Goal: Task Accomplishment & Management: Complete application form

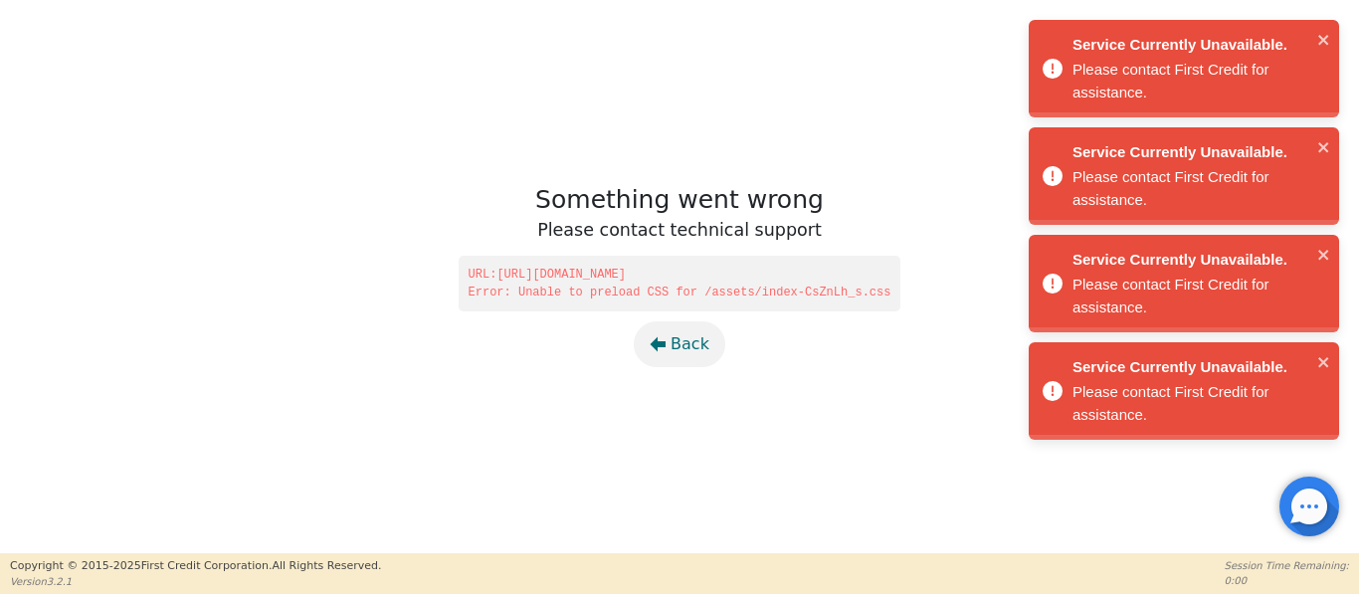
click at [689, 337] on span "Back" at bounding box center [690, 344] width 39 height 24
click at [686, 343] on span "Back" at bounding box center [690, 344] width 39 height 24
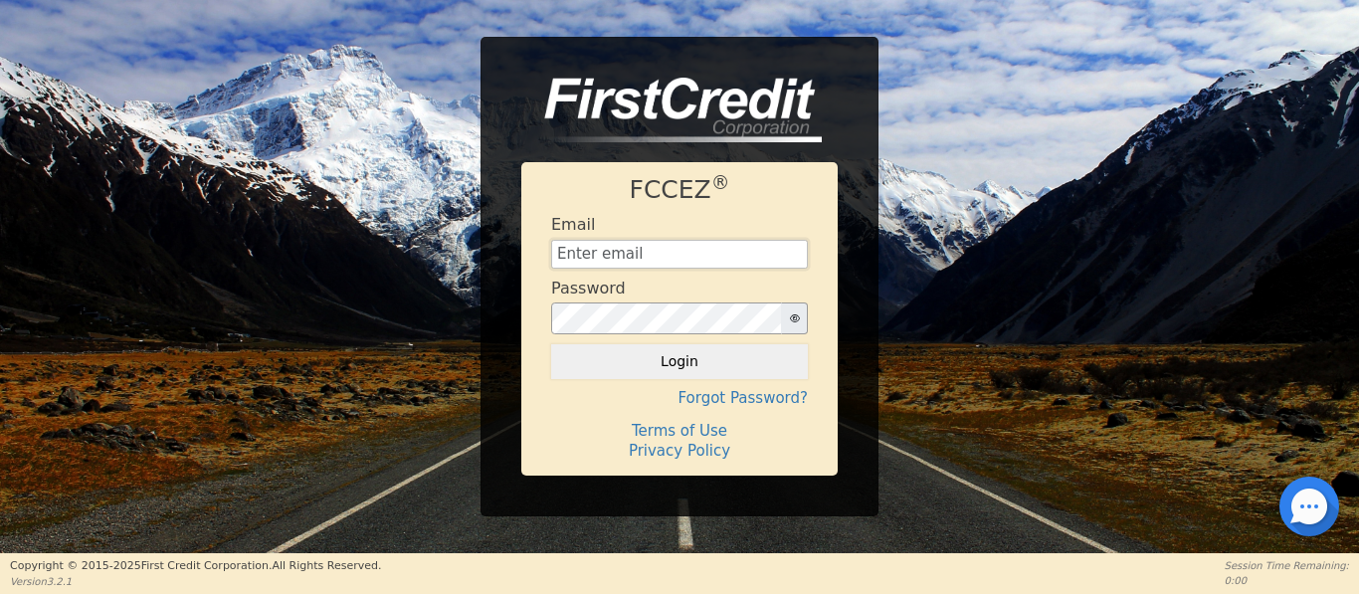
click at [571, 265] on input "text" at bounding box center [679, 255] width 257 height 30
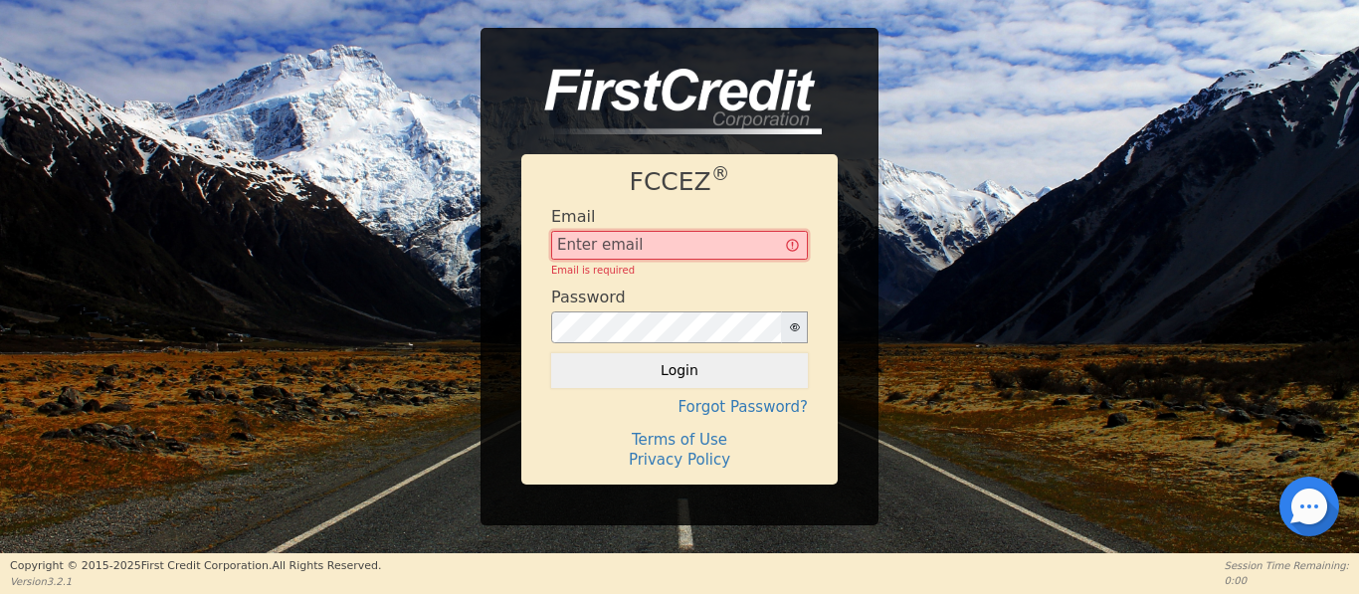
type input "Management@EnvyLuxeVacations.com"
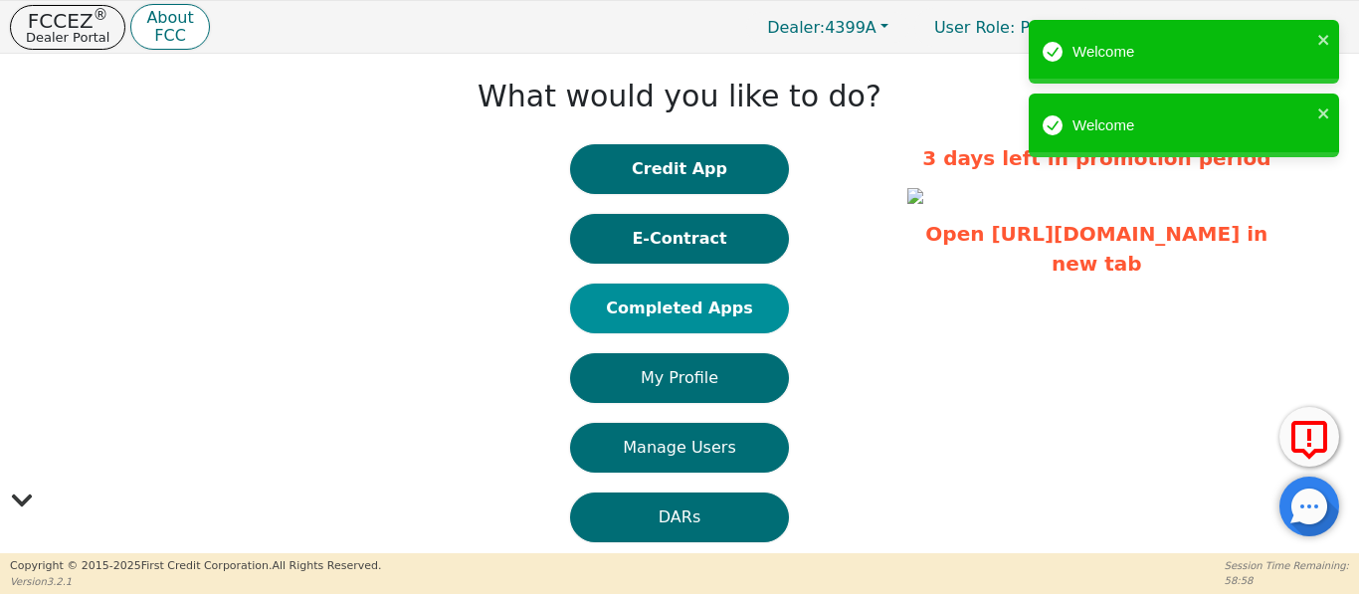
click at [621, 312] on button "Completed Apps" at bounding box center [679, 309] width 219 height 50
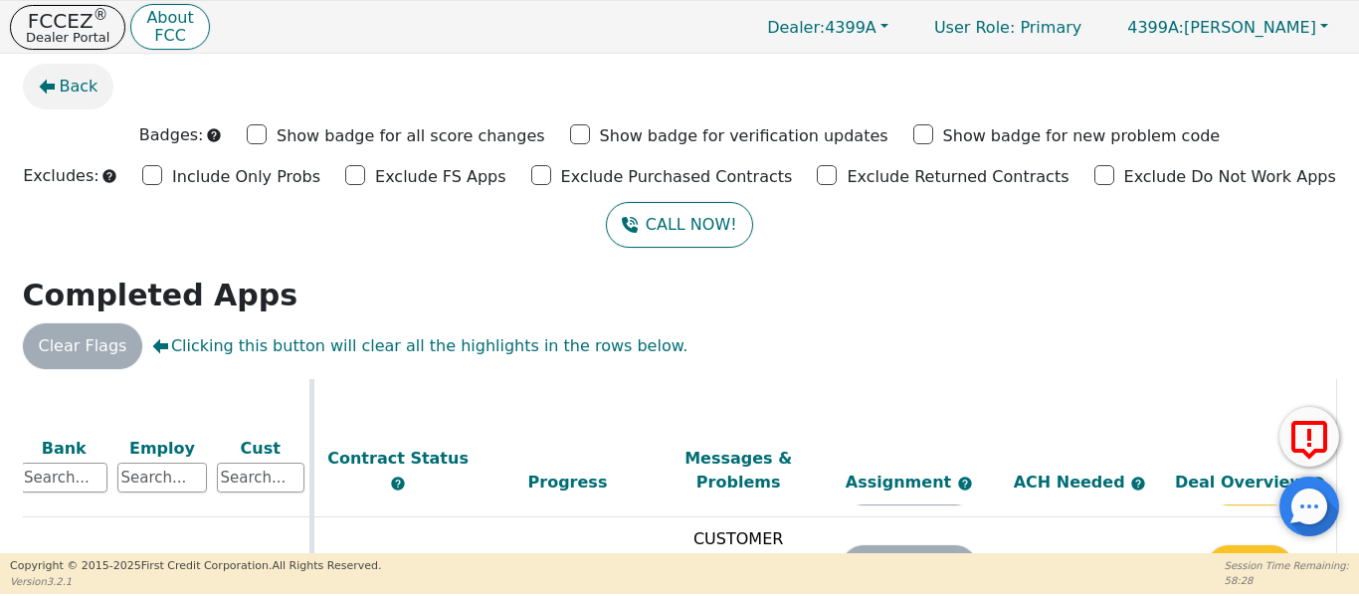
click at [53, 88] on icon "button" at bounding box center [47, 87] width 16 height 15
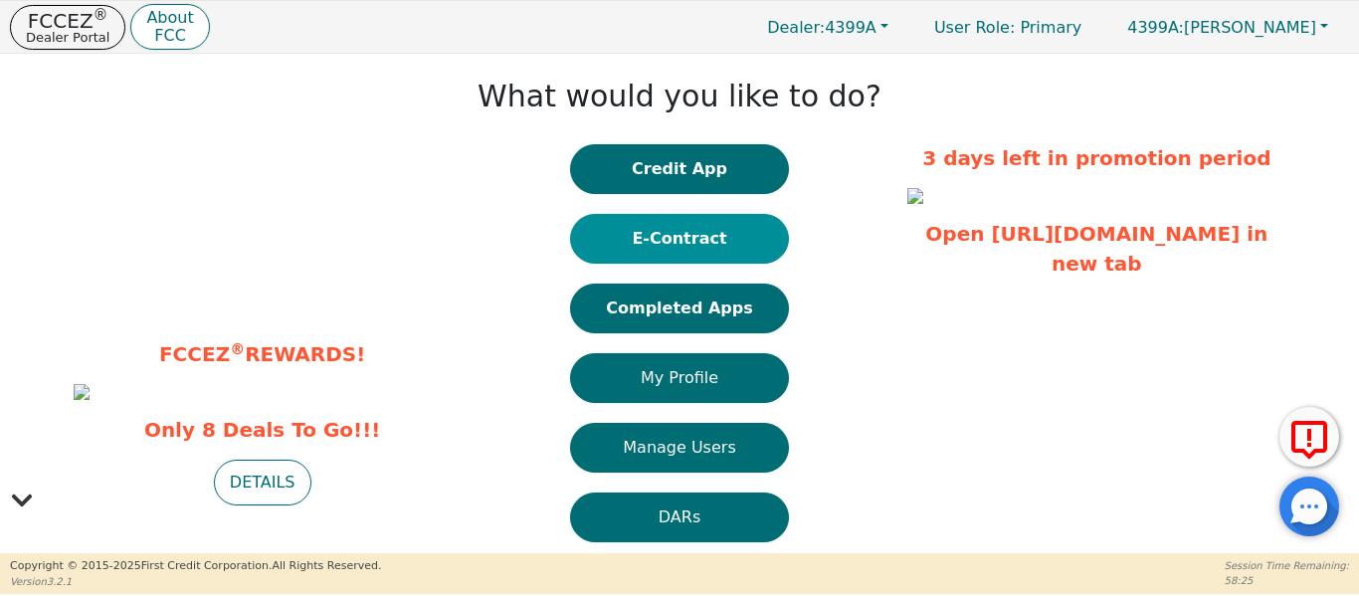
click at [677, 229] on button "E-Contract" at bounding box center [679, 239] width 219 height 50
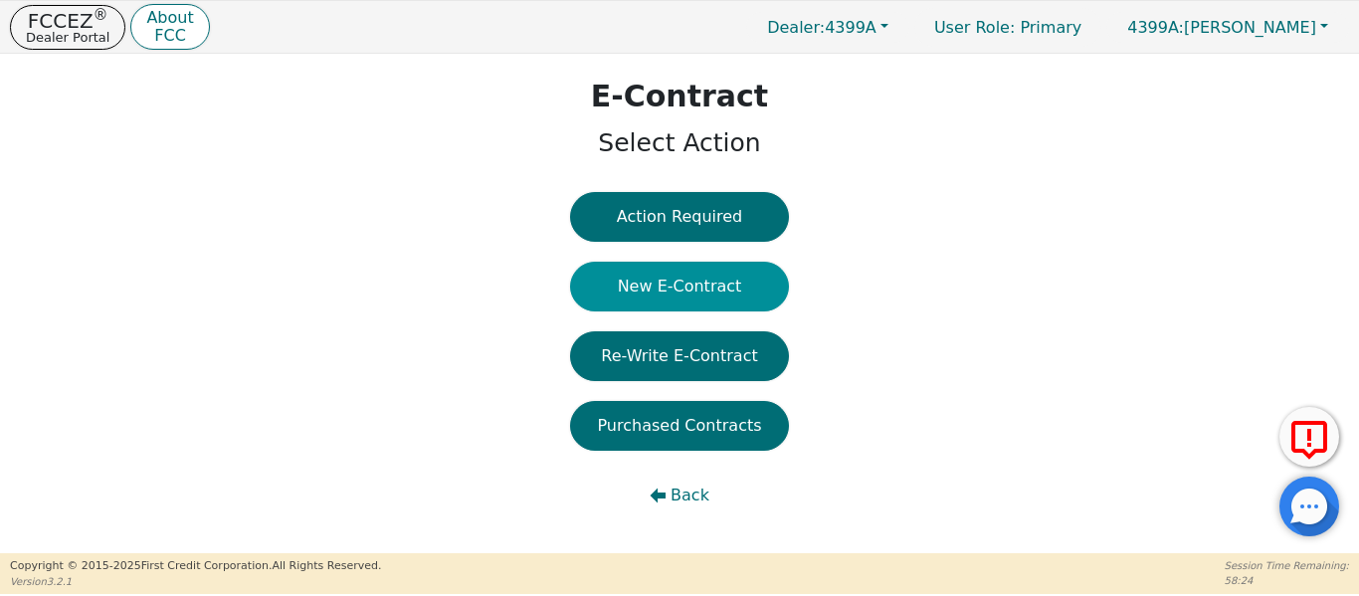
click at [675, 278] on button "New E-Contract" at bounding box center [679, 287] width 219 height 50
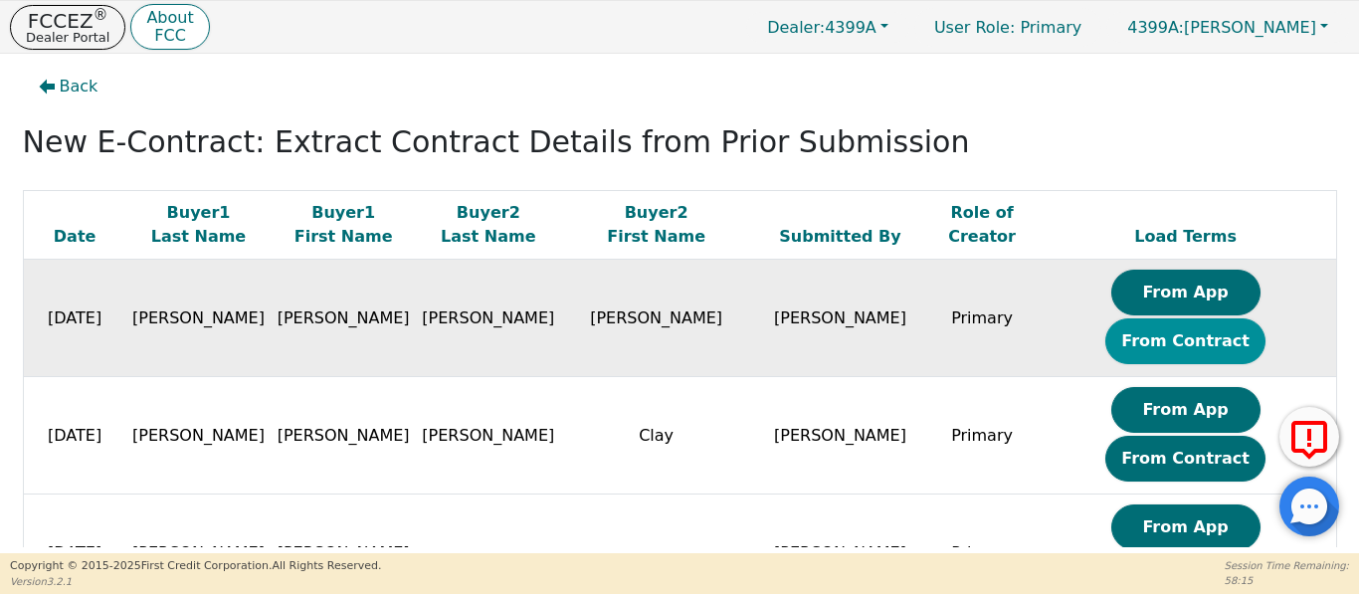
click at [1199, 318] on button "From Contract" at bounding box center [1185, 341] width 160 height 46
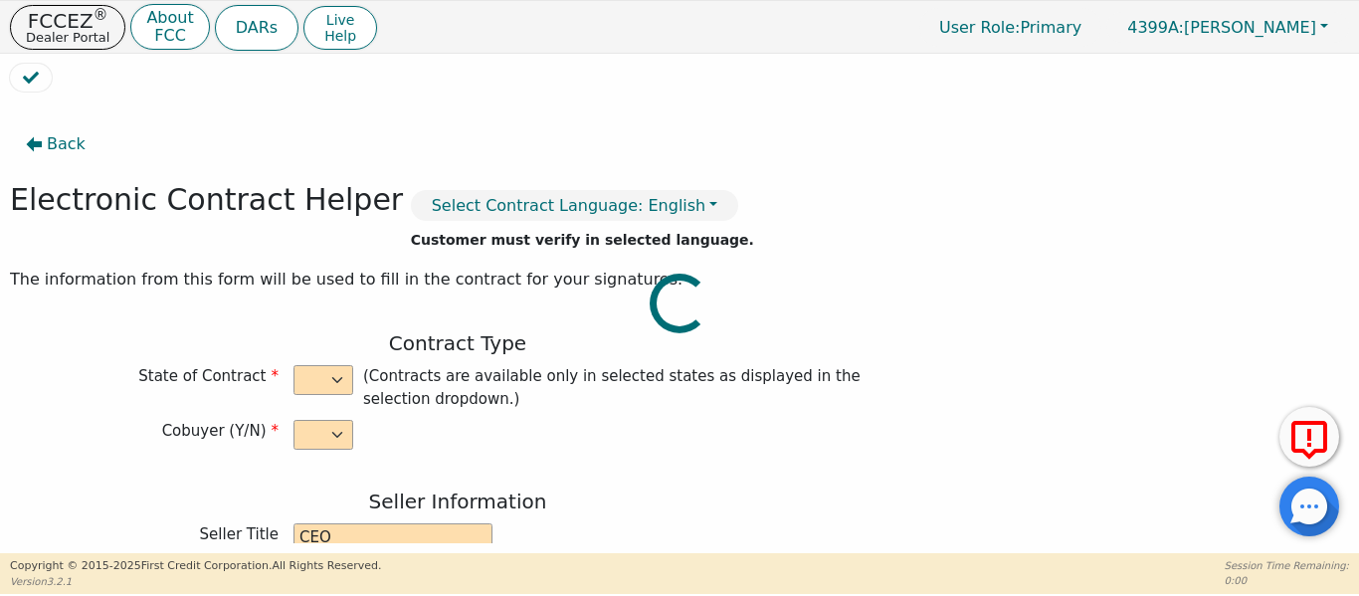
select select "y"
type input "CEO"
type input "Joshua"
type input "Knight"
type input "ENVY LUXE VACATIONS & ESCAPES"
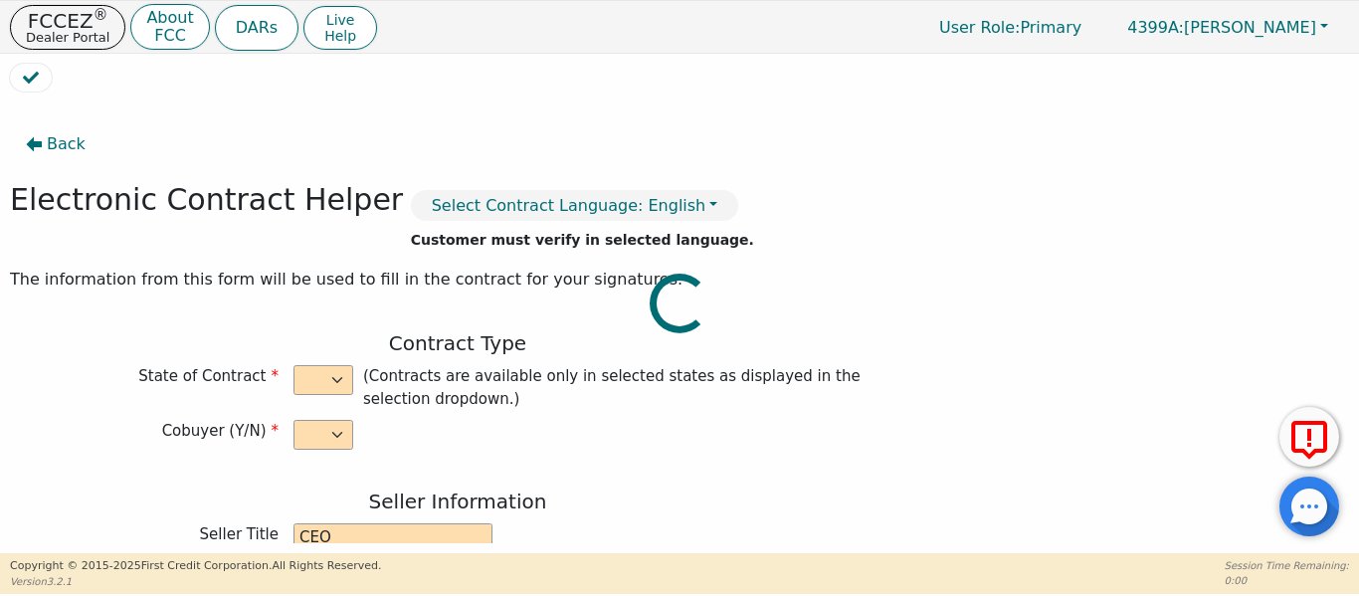
type input "539 W COMMERCE ST #1887"
type input "DALLAS"
select select "TX"
type input "75208"
type input "Travel membership"
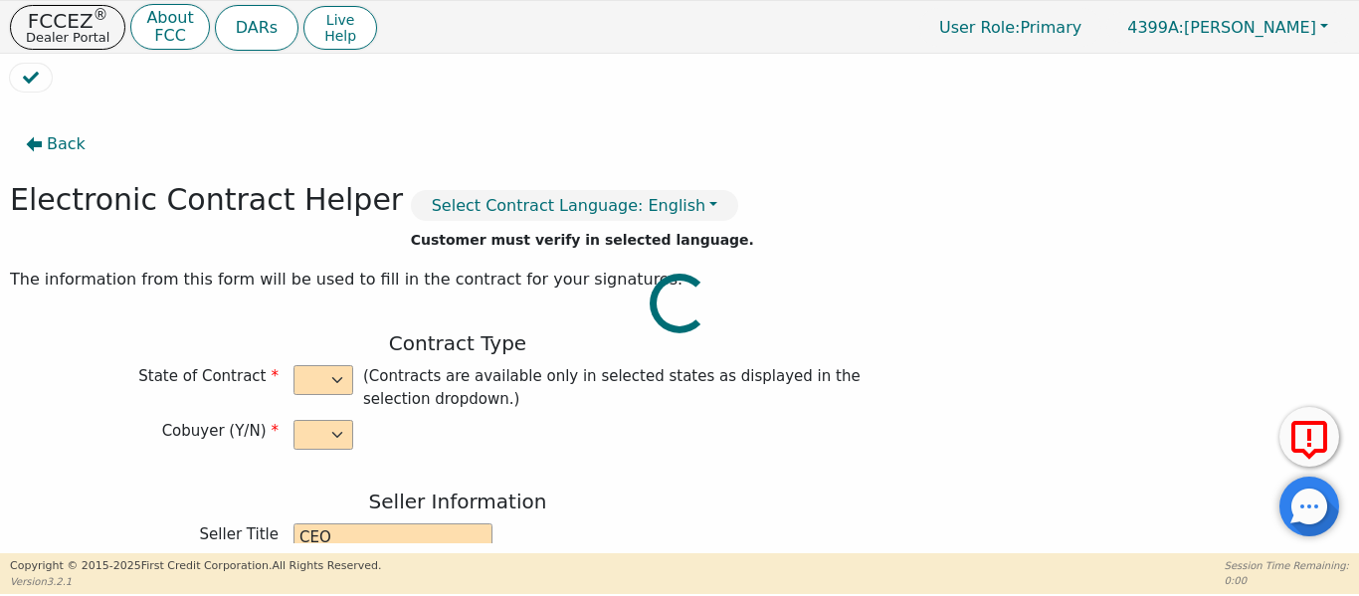
type input "DeLuxe Membership"
type input "N/A"
type input "William"
type input "Donaldson"
type input "cballer81@yahoo.com"
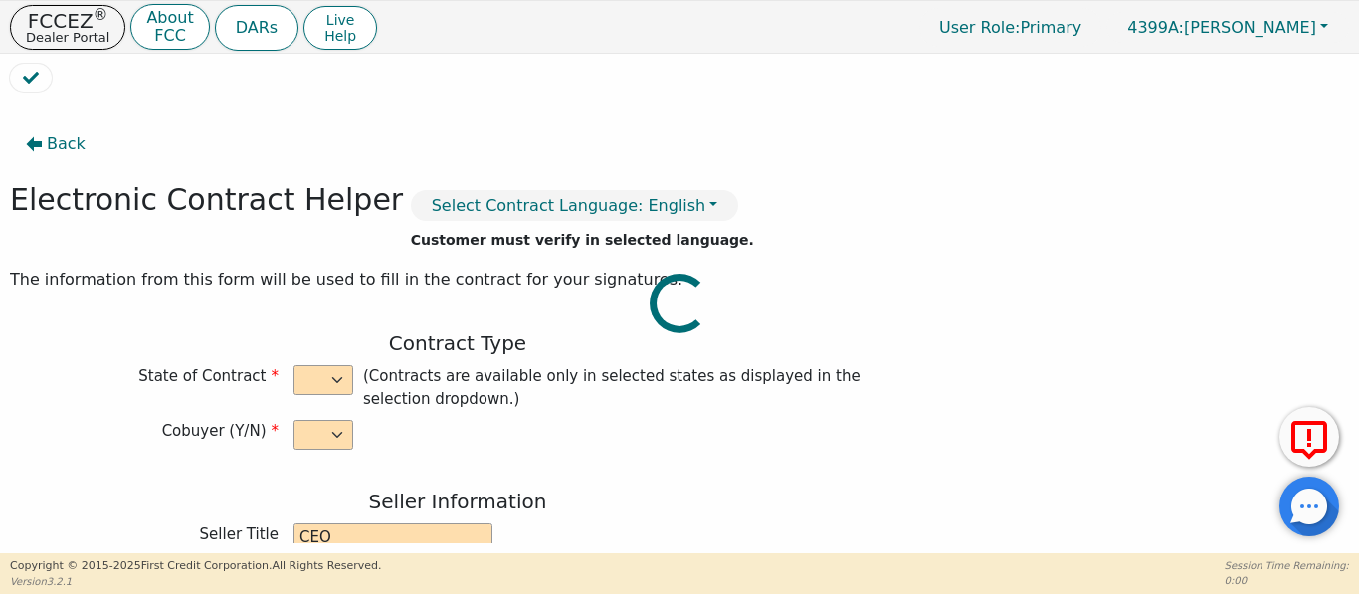
type input "cballer81@yahoo.com"
type input "Jennifer"
type input "Donaldson"
type input "jenniferdonaldson58@yahoo.com"
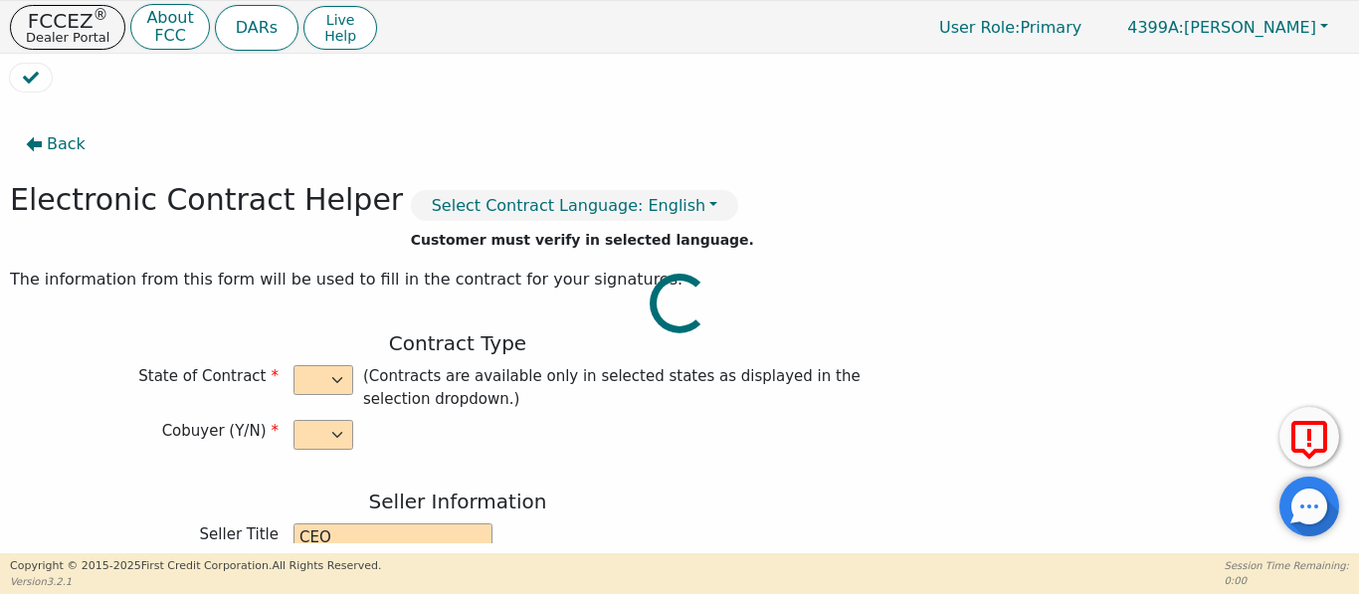
type input "1004 Terra Alta Drive"
type input "Belton"
type input "Bell"
select select "TX"
type input "76513"
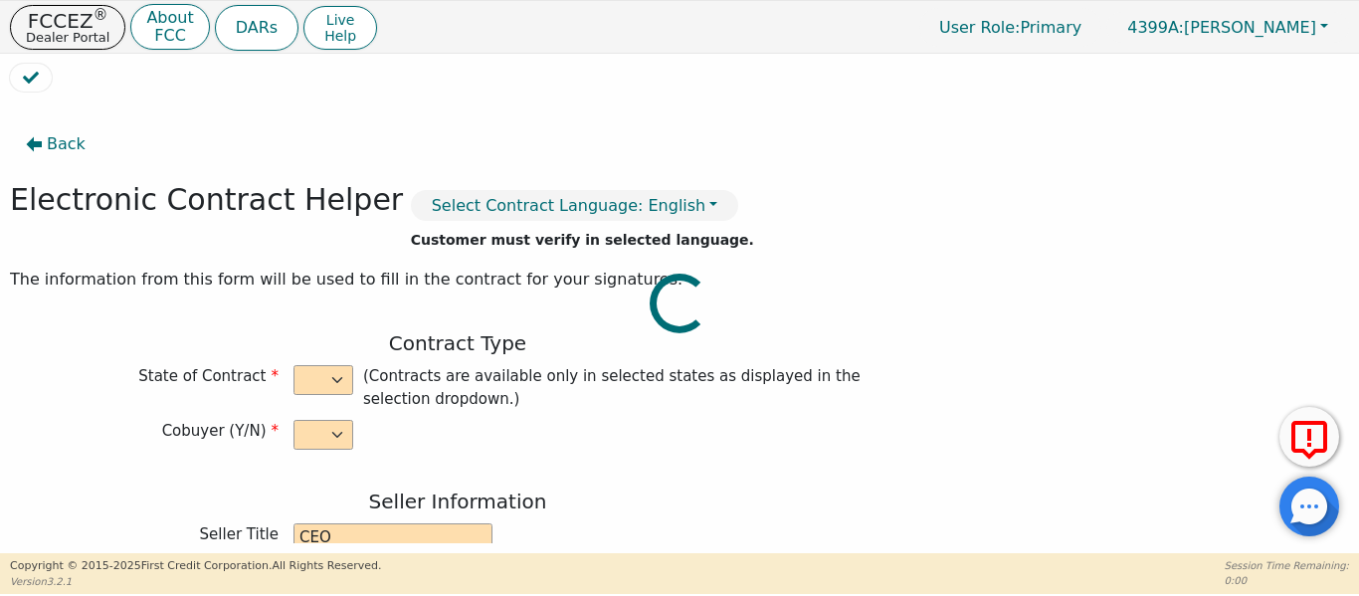
type input "2025-08-29"
type input "17.99"
type input "2025-10-01"
type input "48"
type input "6"
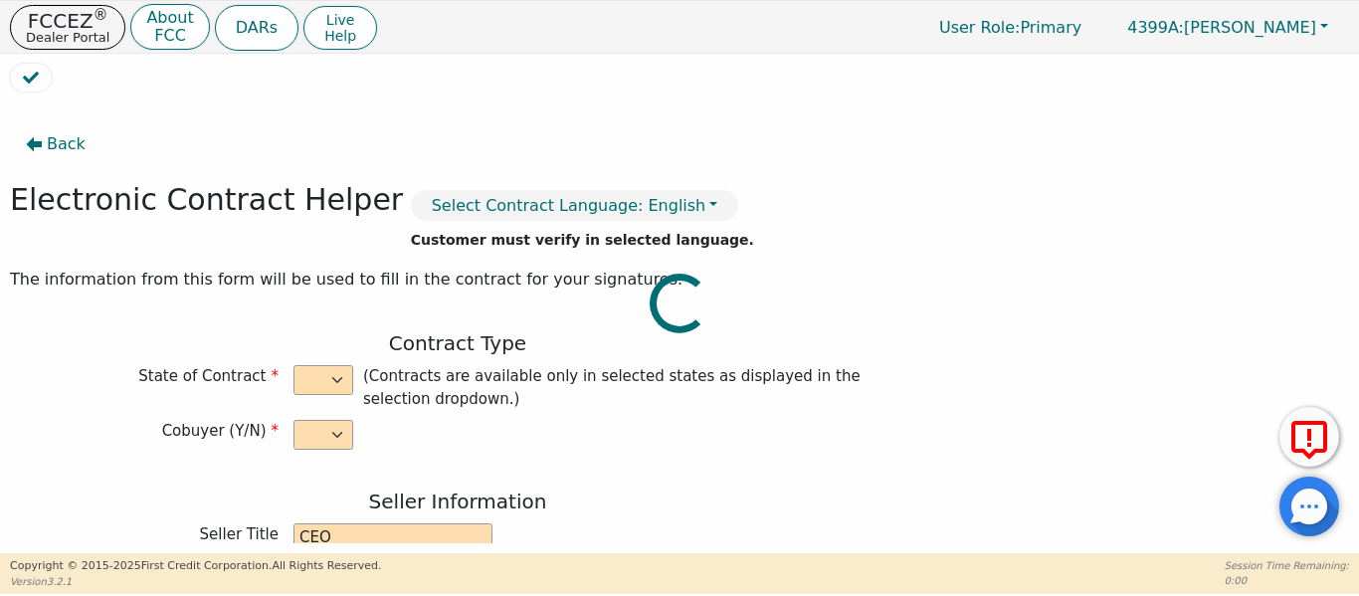
type input "6000.00"
type input "0.00"
checkbox input "true"
type input "0.00"
checkbox input "true"
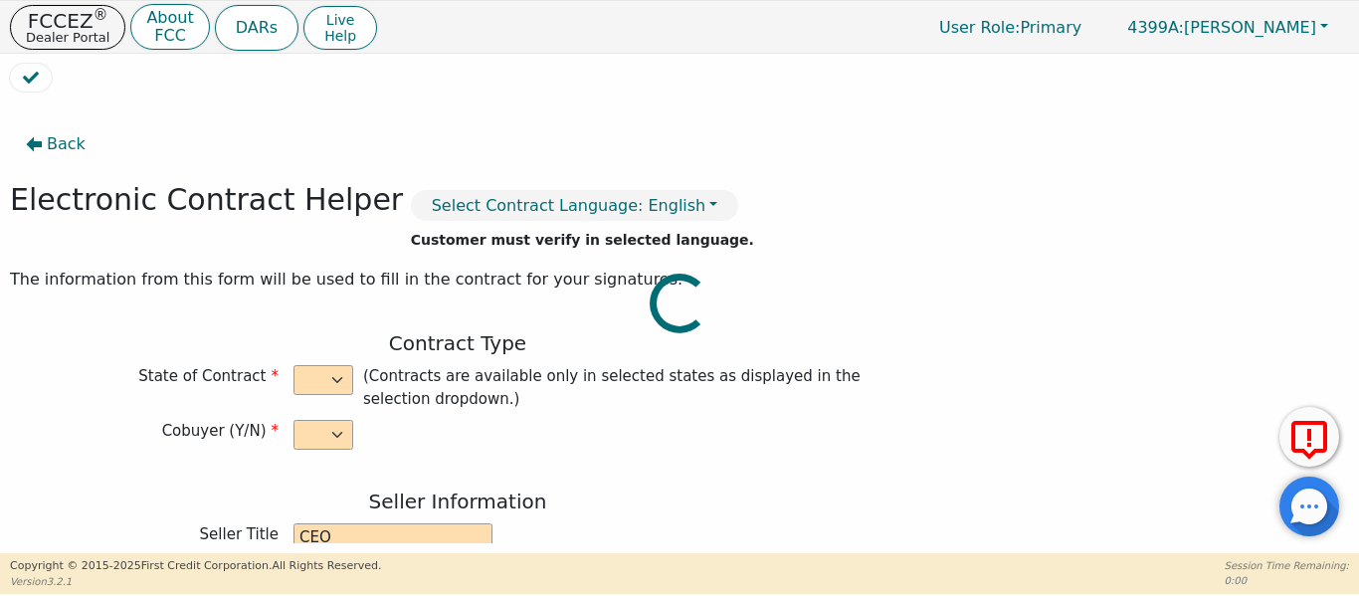
type input "0.00"
type input "100.00"
type input "5900.00"
type input "8317.44"
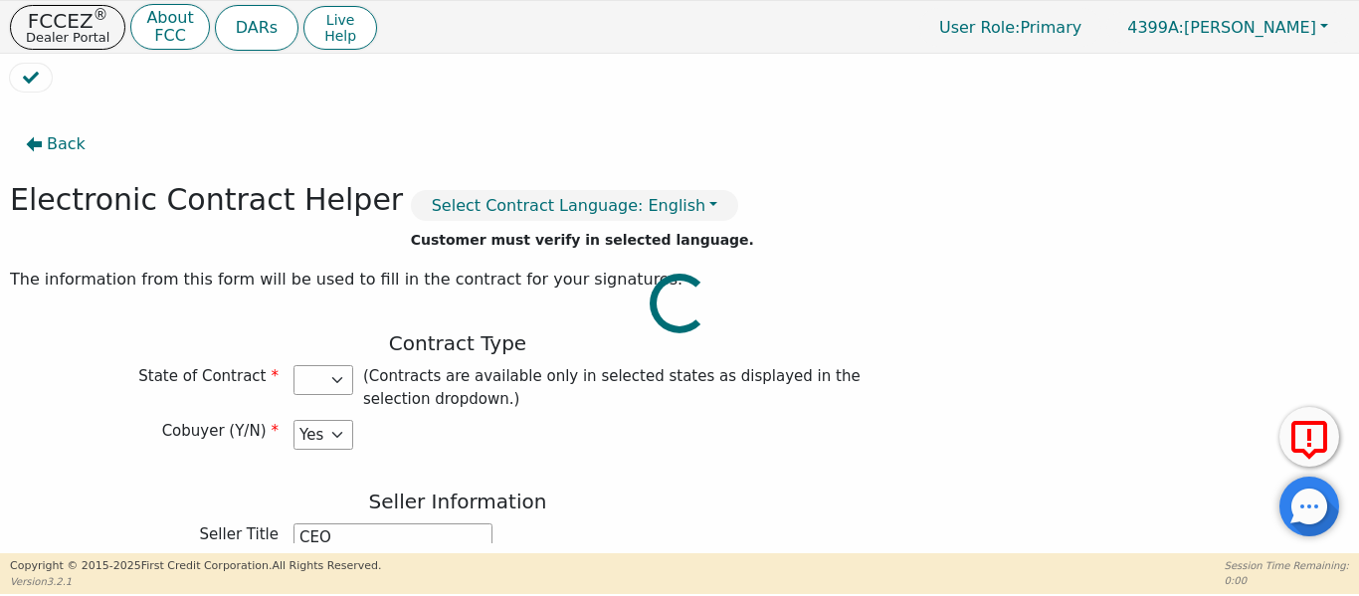
select select "TX"
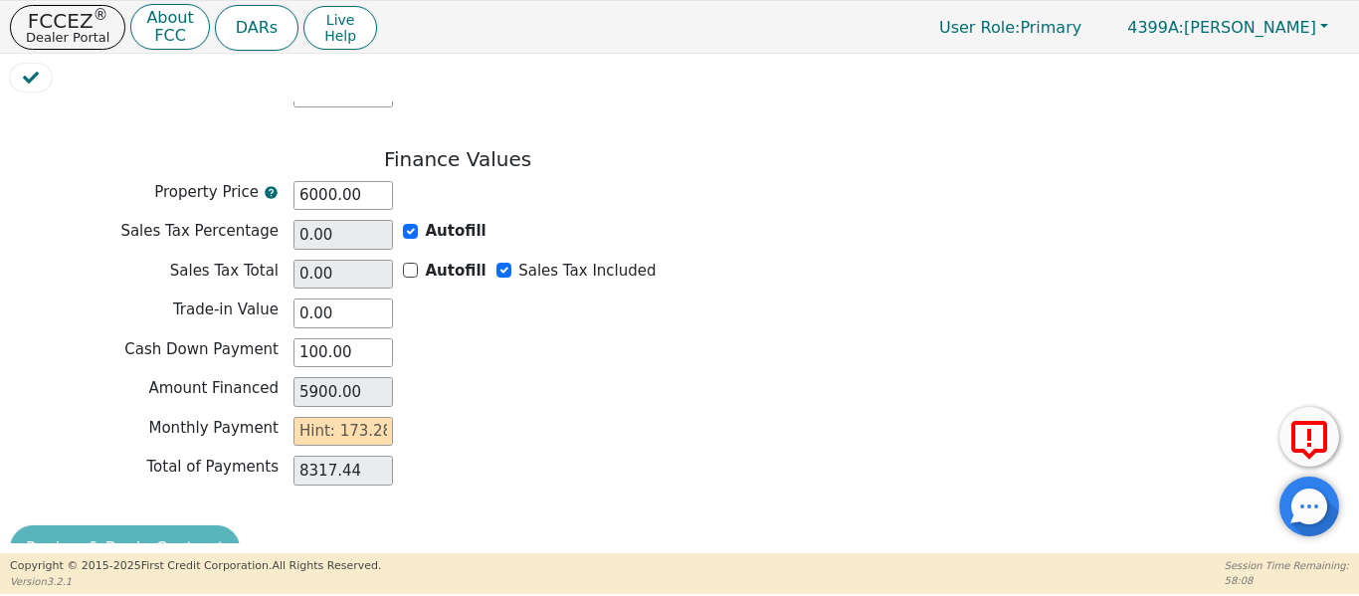
scroll to position [1819, 0]
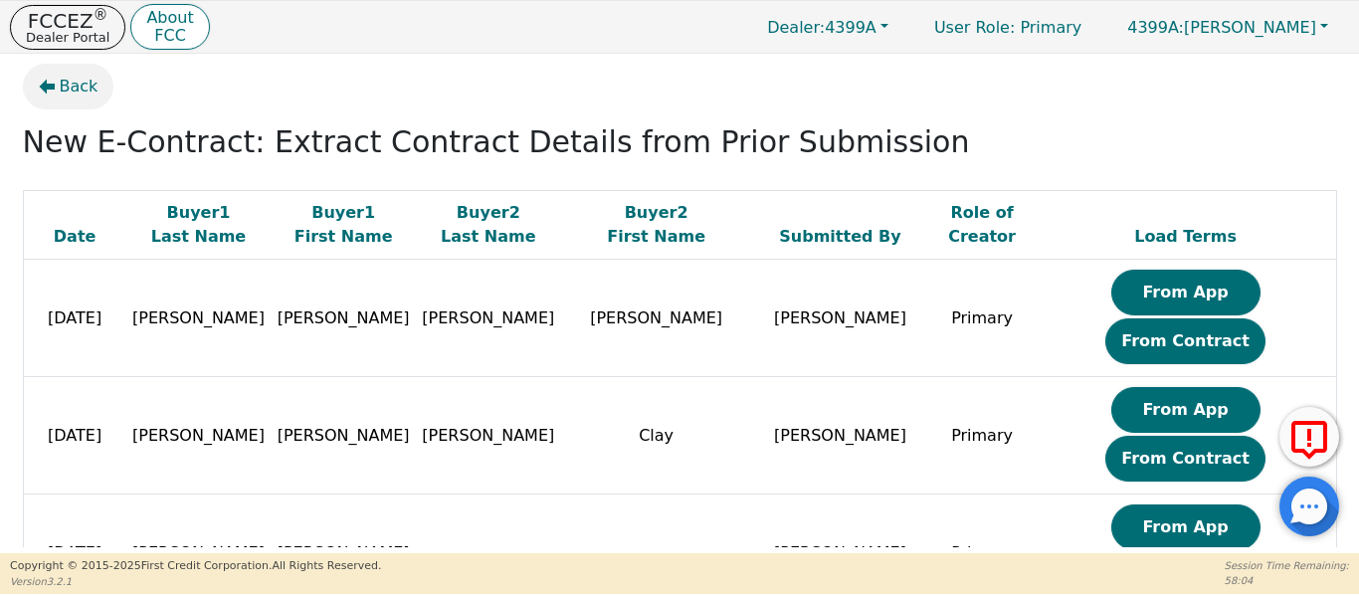
click at [70, 98] on span "Back" at bounding box center [79, 87] width 39 height 24
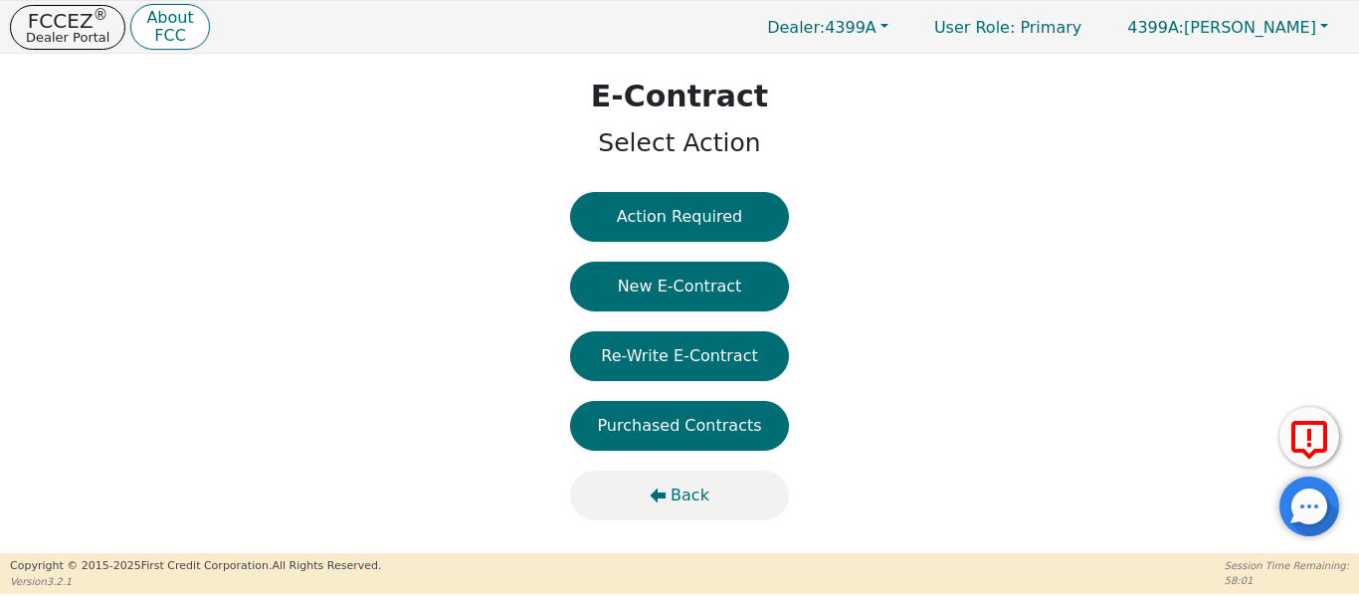
click at [680, 497] on span "Back" at bounding box center [690, 496] width 39 height 24
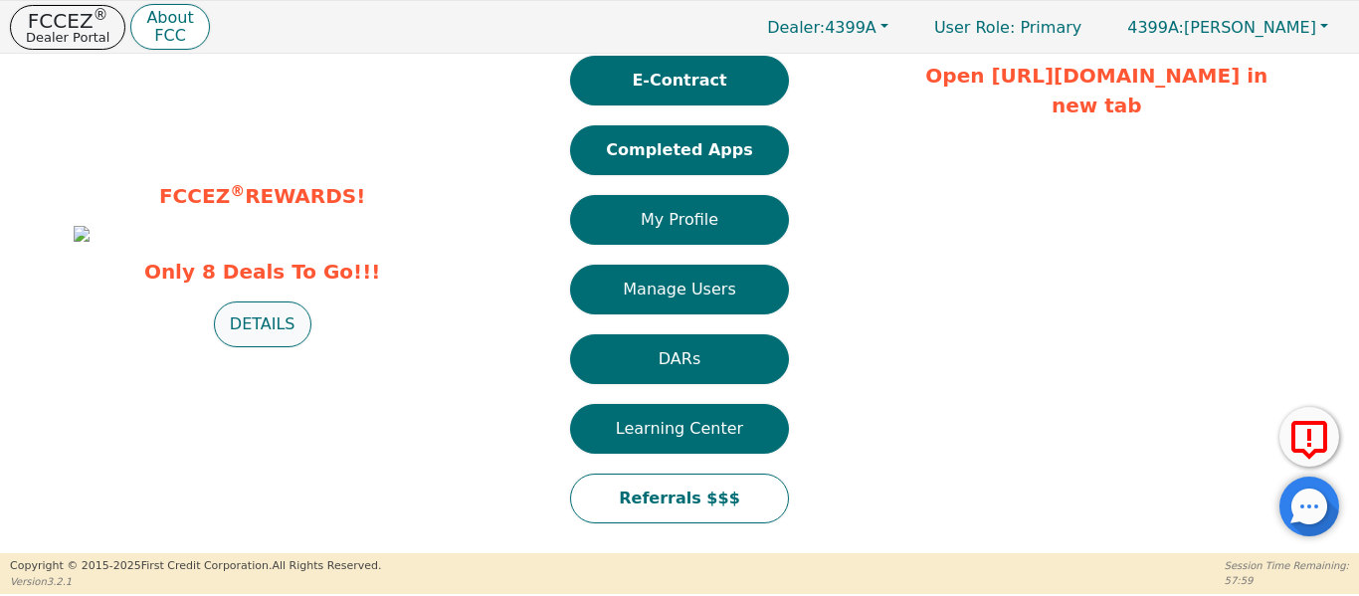
scroll to position [179, 0]
click at [232, 347] on button "DETAILS" at bounding box center [263, 324] width 98 height 46
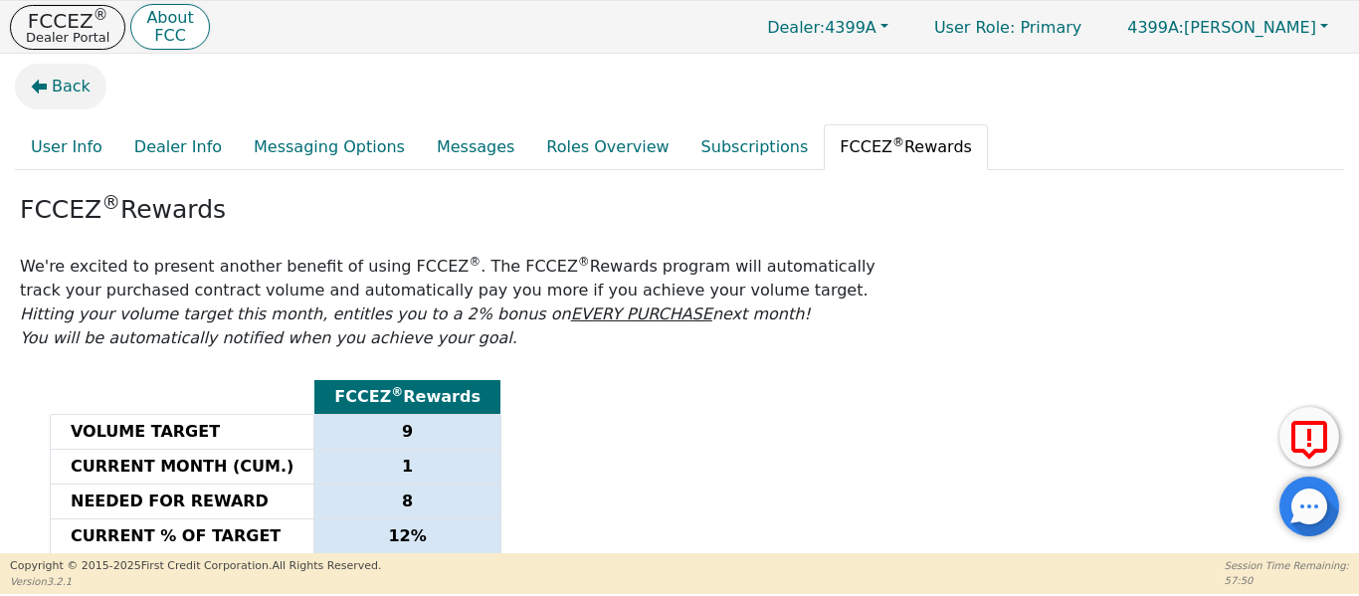
click at [67, 76] on span "Back" at bounding box center [71, 87] width 39 height 24
